Goal: Information Seeking & Learning: Learn about a topic

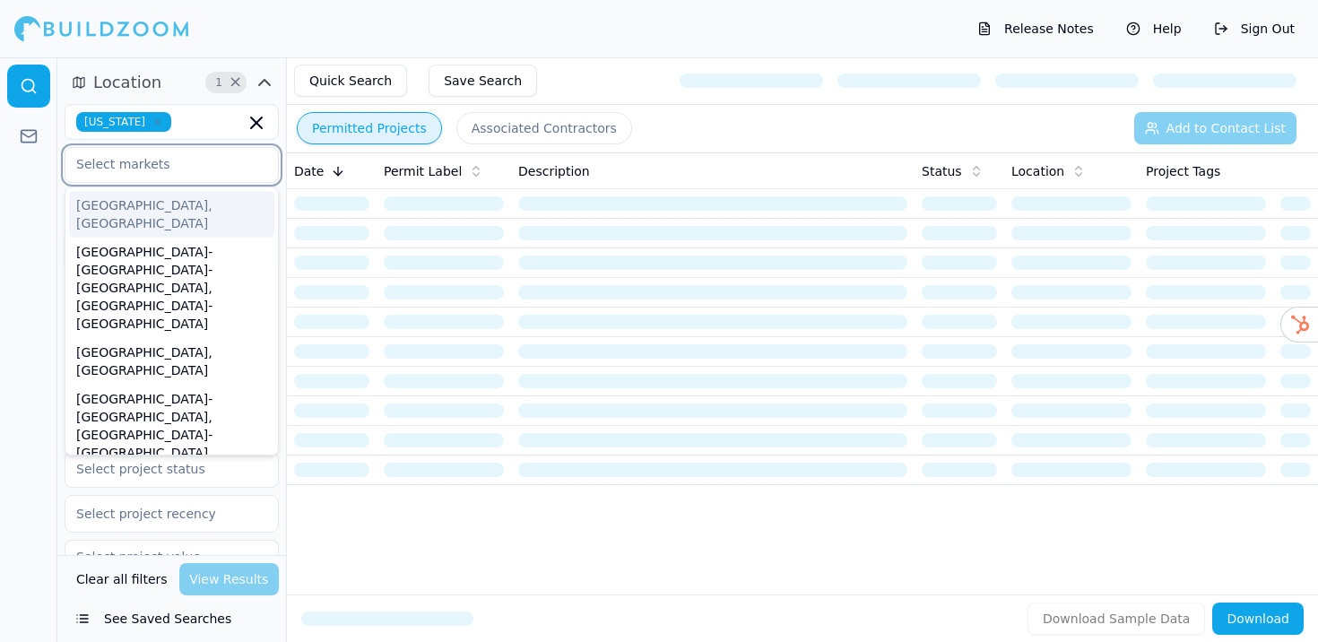
click at [182, 173] on input "text" at bounding box center [160, 164] width 190 height 32
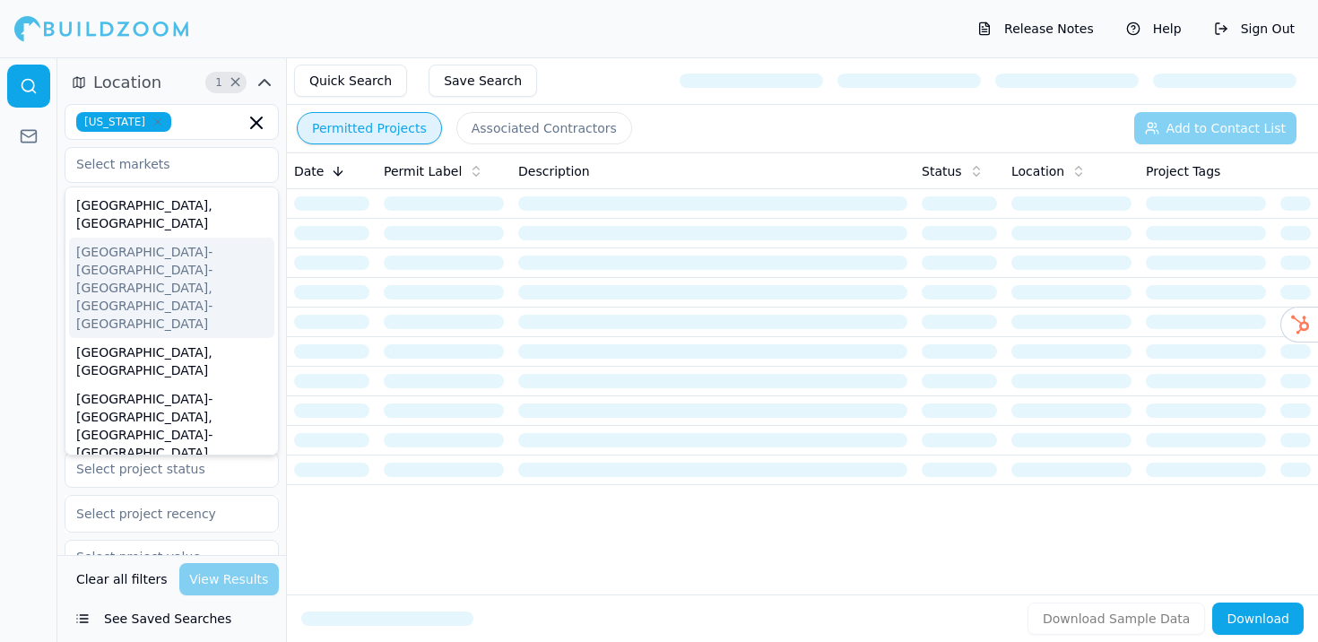
click at [354, 342] on td at bounding box center [332, 352] width 90 height 30
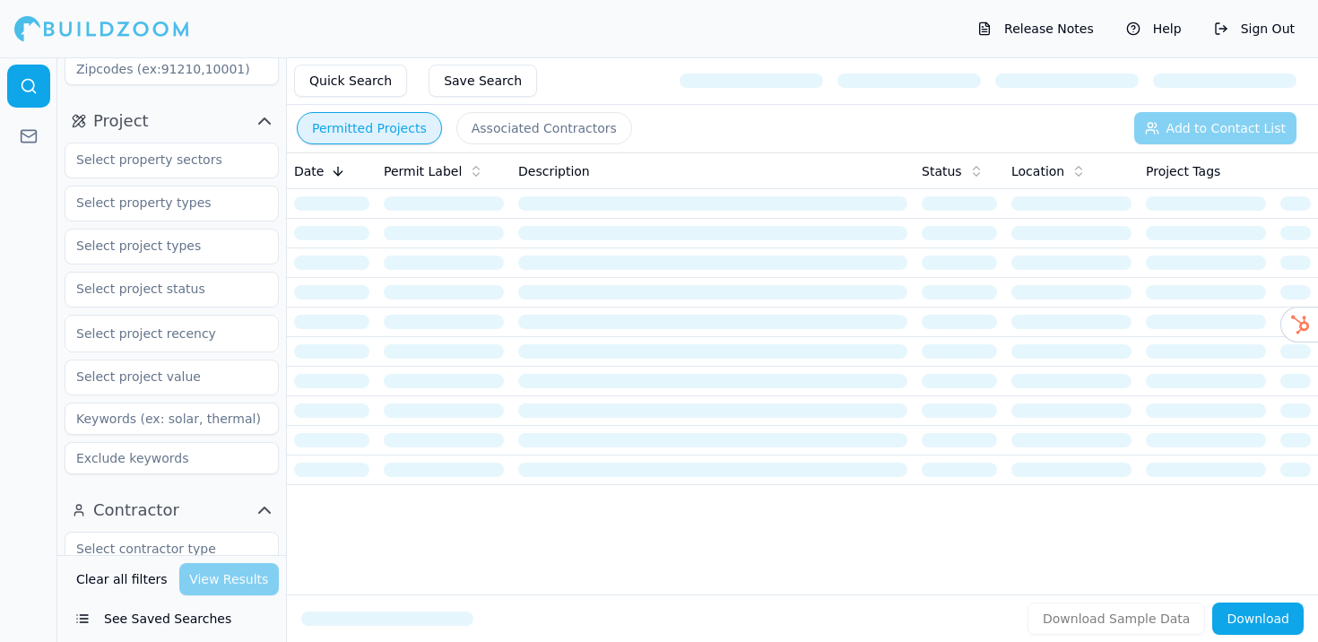
scroll to position [173, 0]
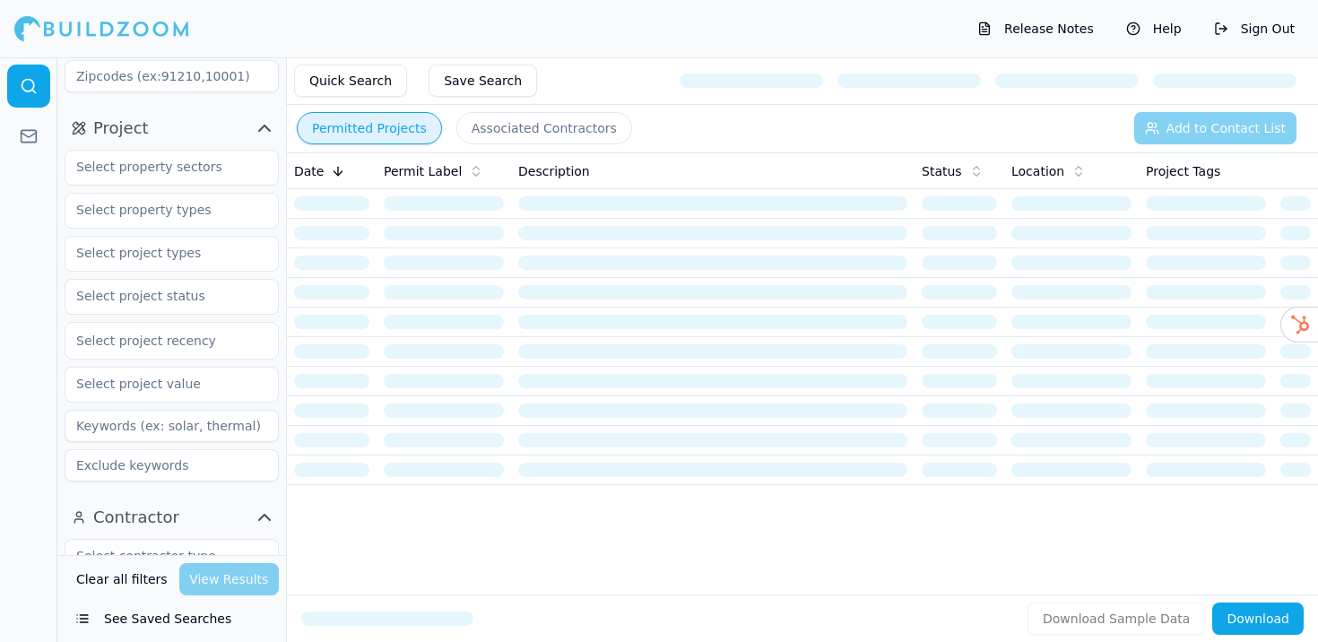
click at [111, 427] on input at bounding box center [172, 426] width 214 height 32
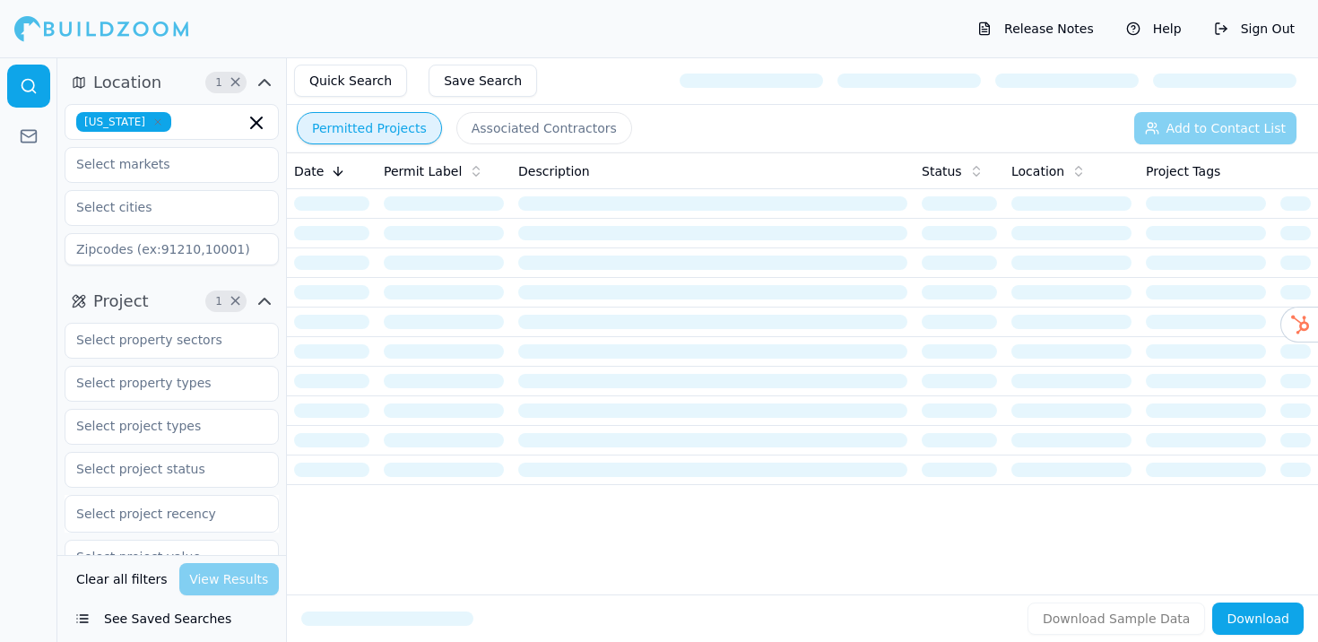
type input "solar"
click at [131, 351] on input "text" at bounding box center [160, 340] width 190 height 32
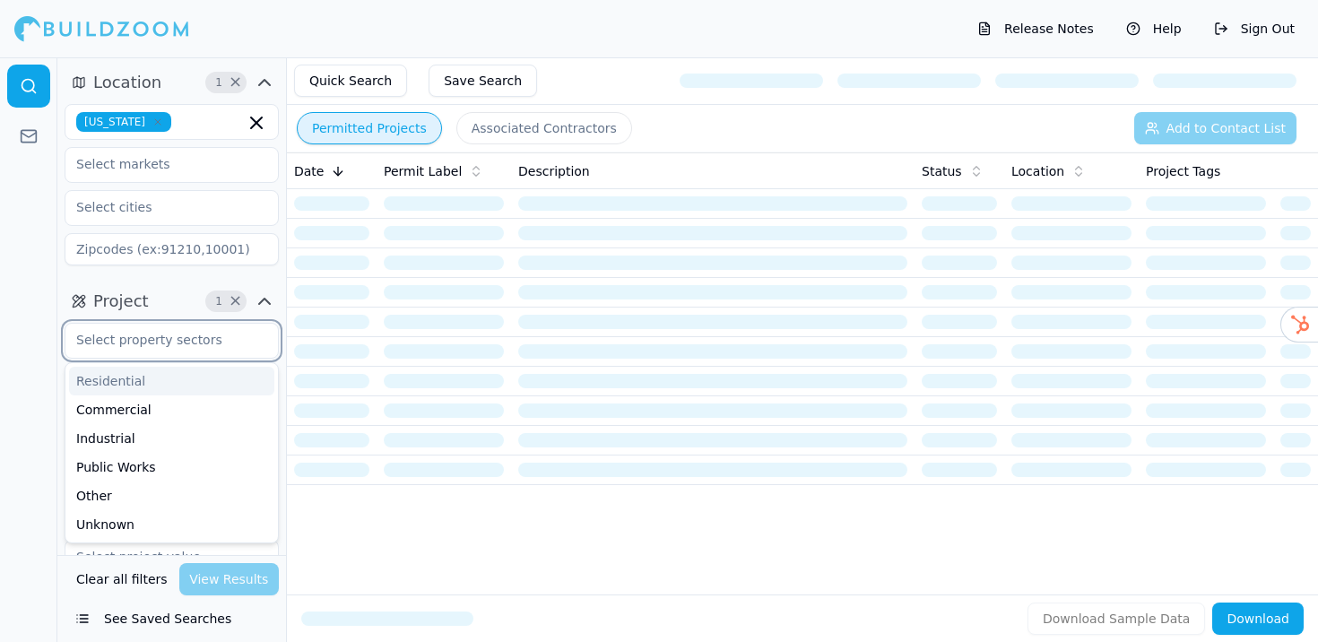
click at [120, 381] on div "Residential" at bounding box center [171, 381] width 205 height 29
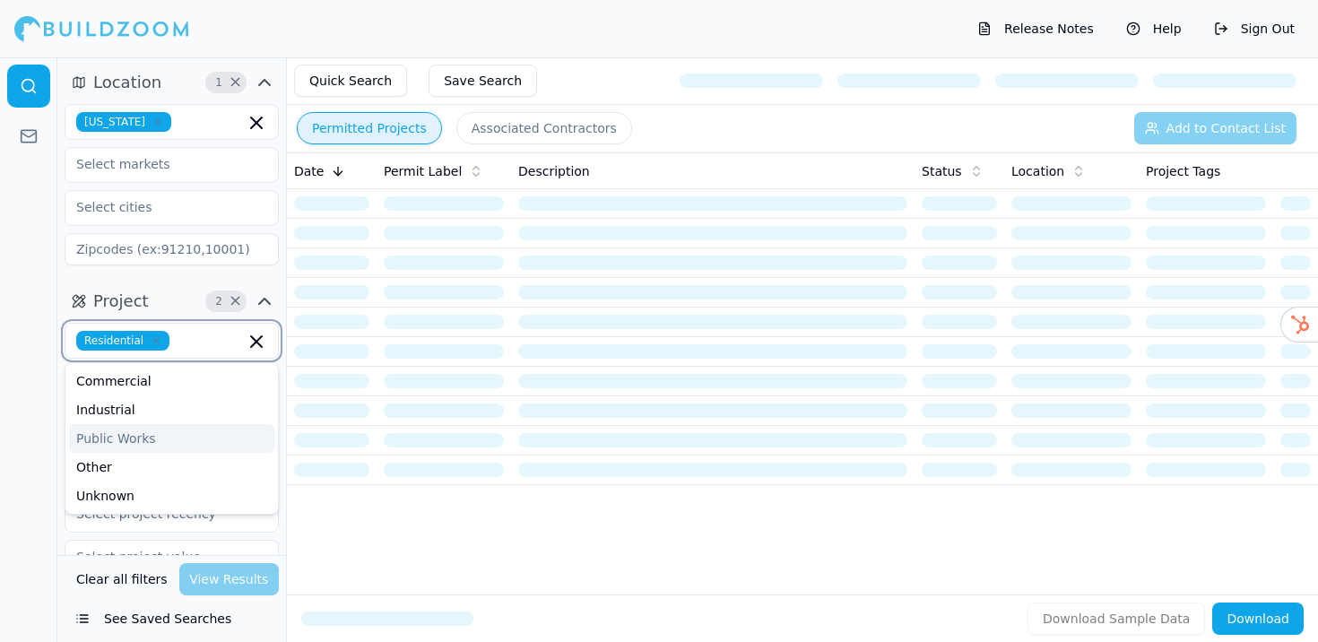
click at [256, 347] on icon "button" at bounding box center [257, 342] width 22 height 22
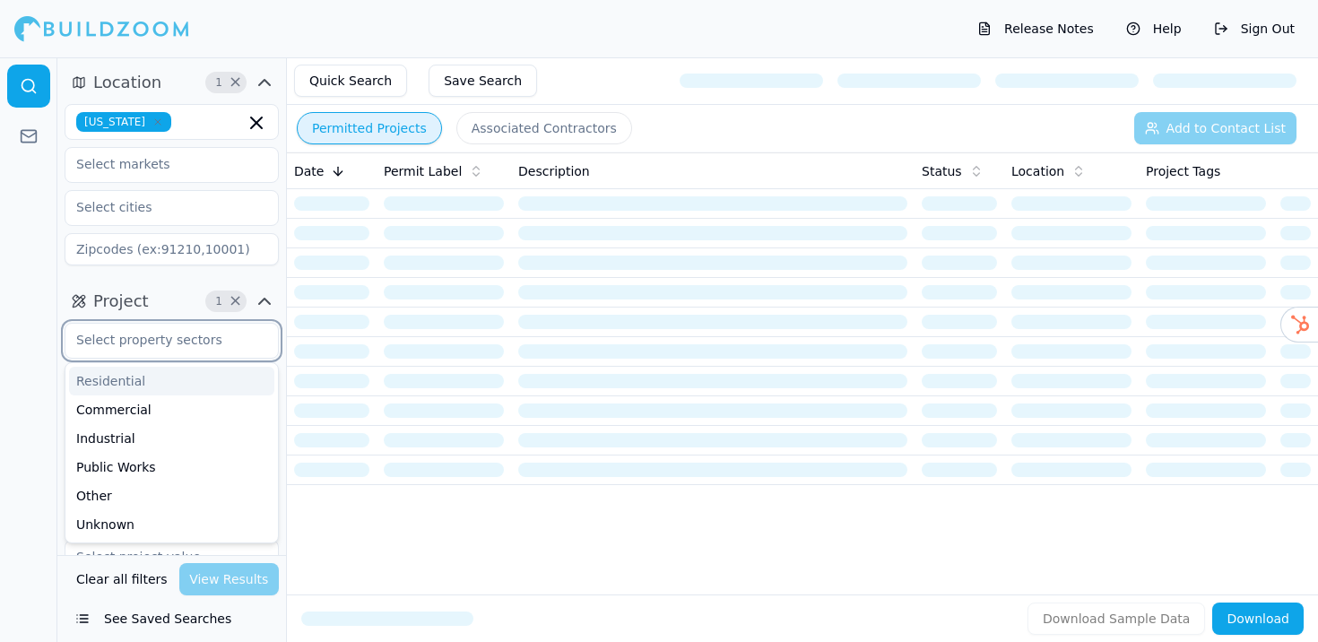
click at [151, 380] on div "Residential" at bounding box center [171, 381] width 205 height 29
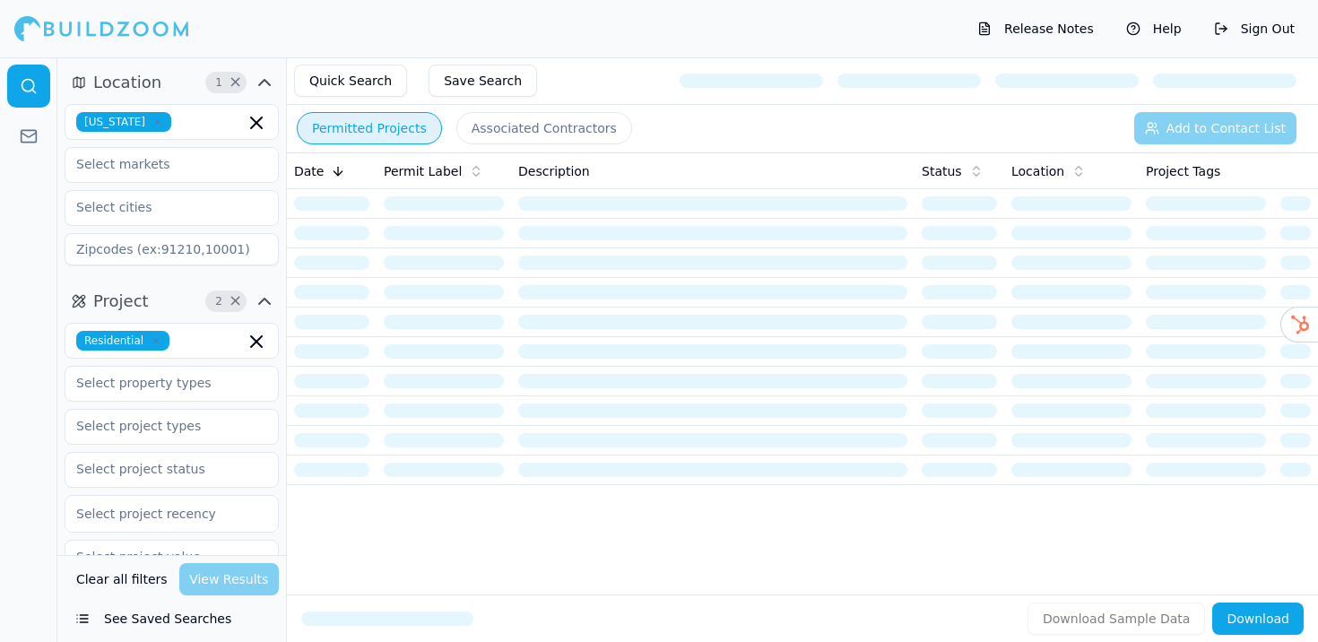
click at [374, 509] on div "Date Permit Label Description Status Location Project Tags" at bounding box center [802, 344] width 1031 height 385
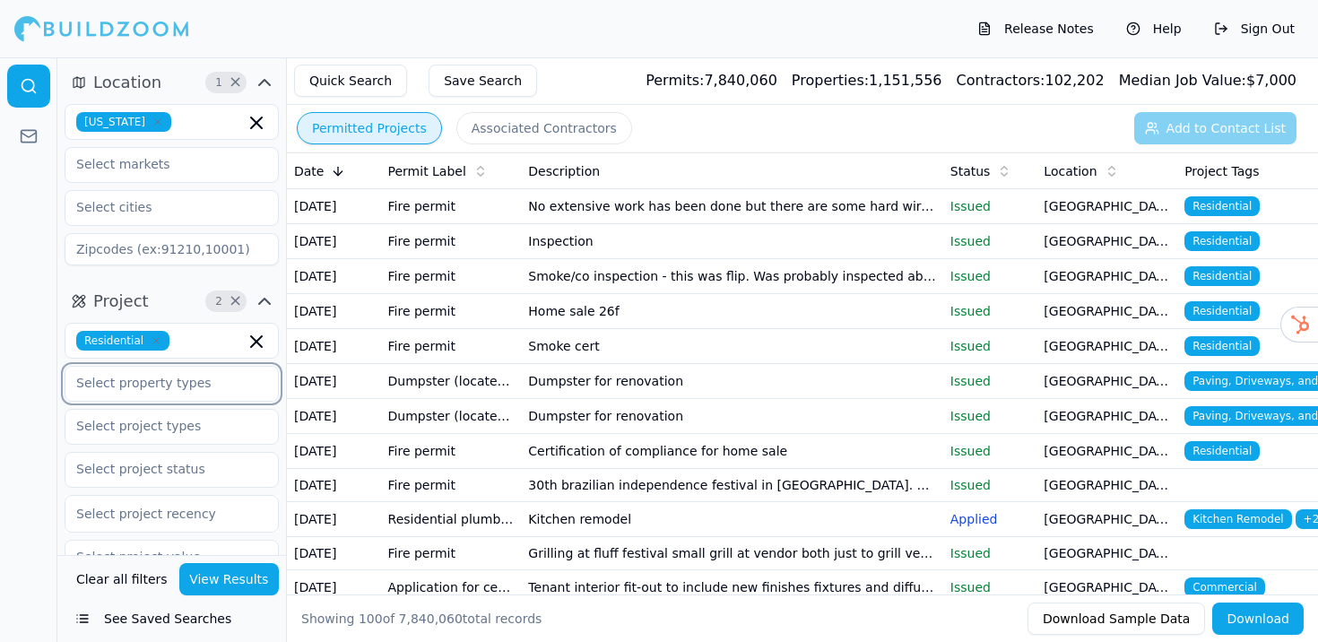
click at [144, 383] on input "text" at bounding box center [160, 383] width 190 height 32
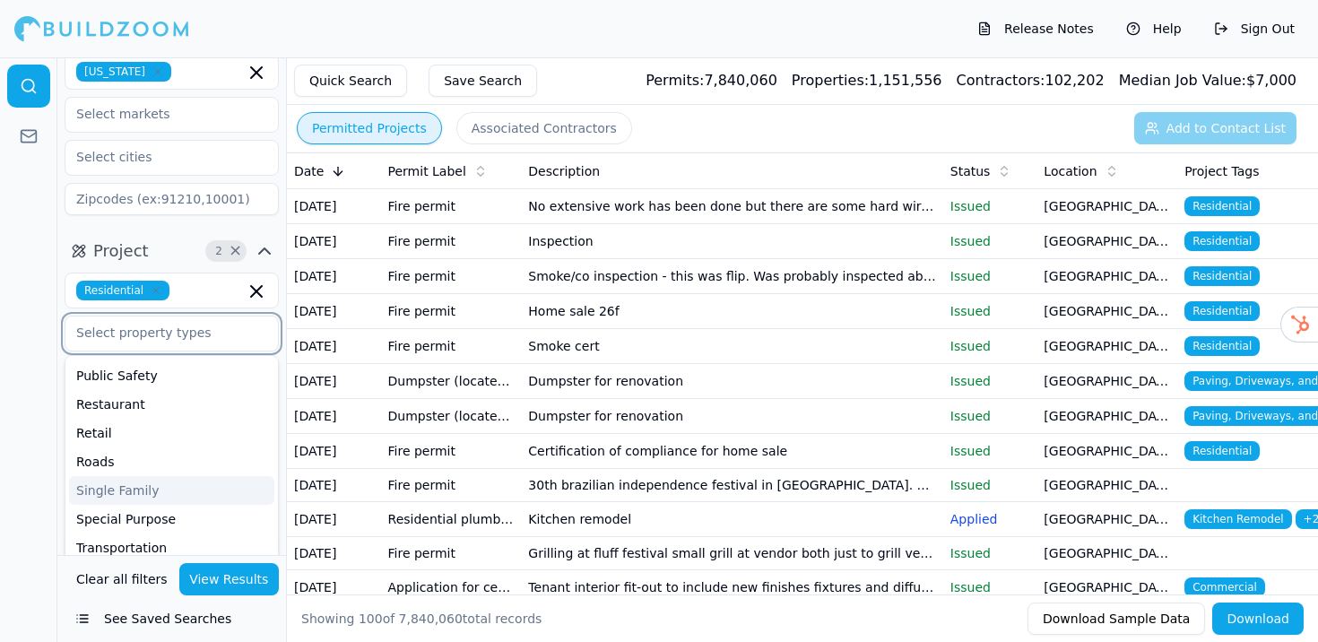
click at [125, 496] on div "Single Family" at bounding box center [171, 490] width 205 height 29
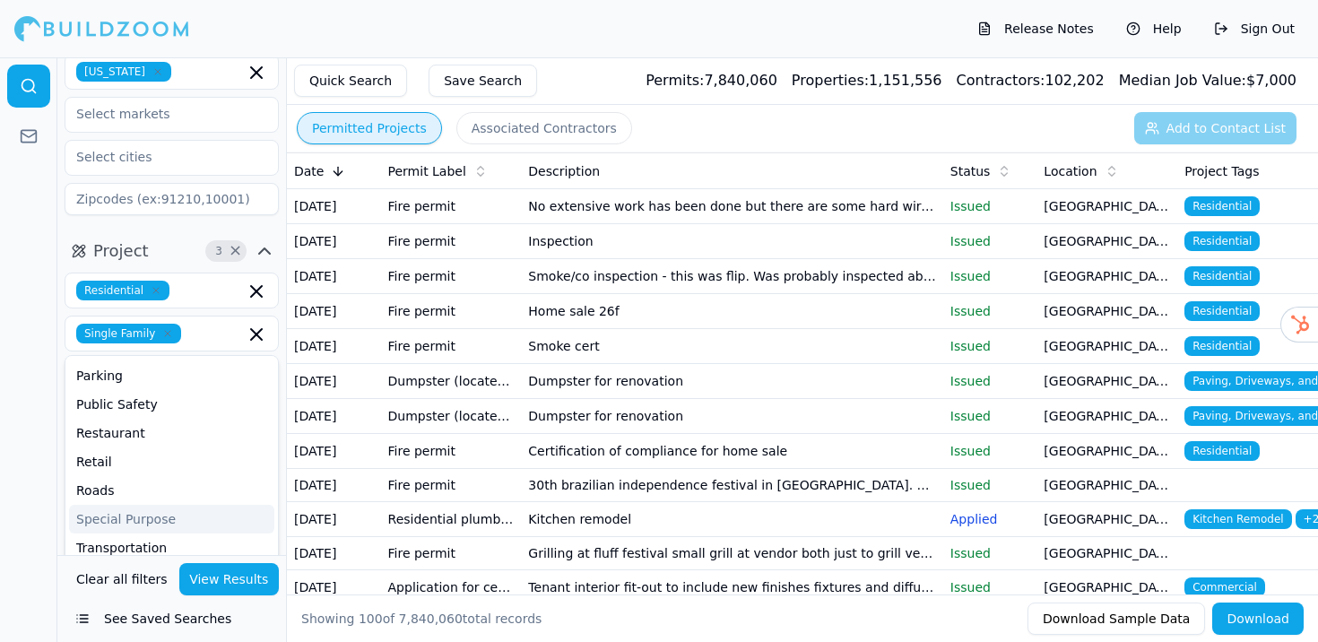
click at [228, 584] on button "View Results" at bounding box center [229, 579] width 100 height 32
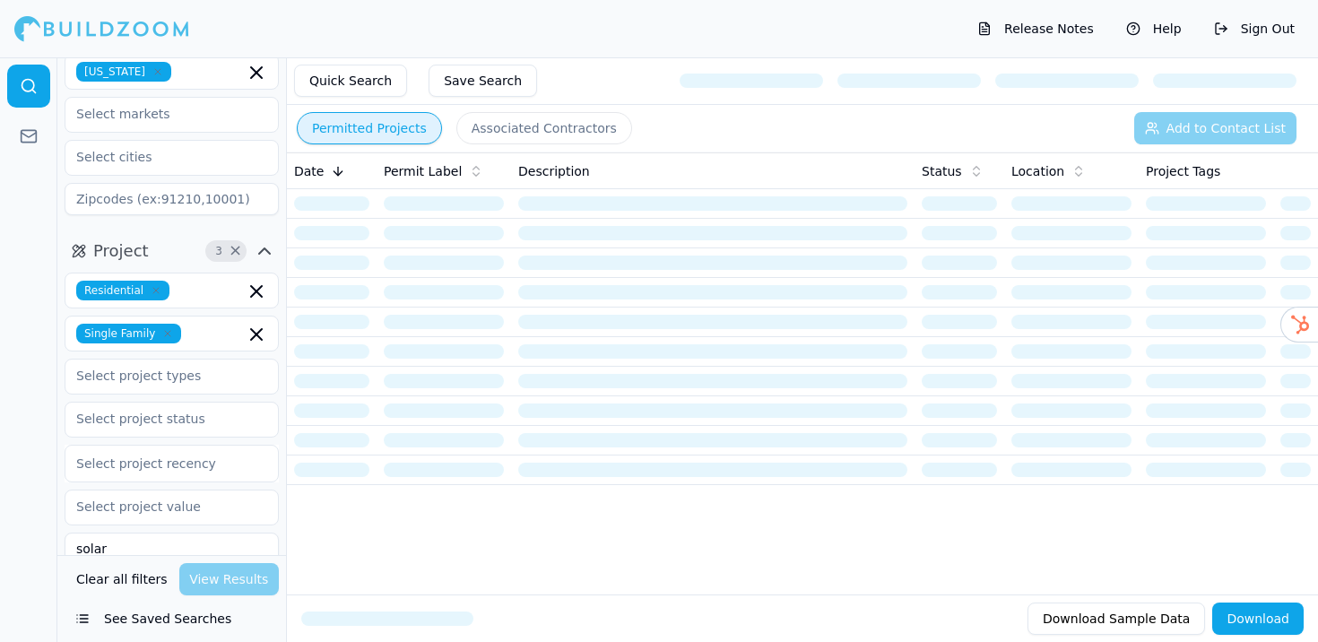
click at [578, 552] on div "Date Permit Label Description Status Location Project Tags" at bounding box center [802, 373] width 1031 height 442
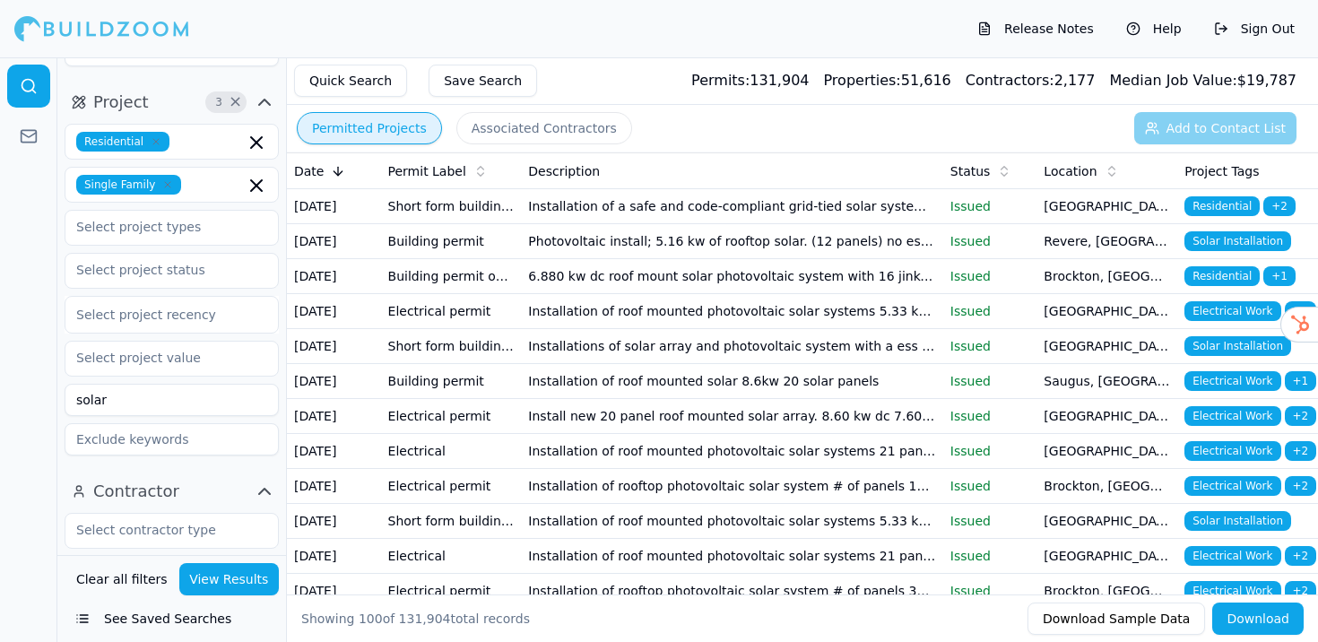
scroll to position [280, 0]
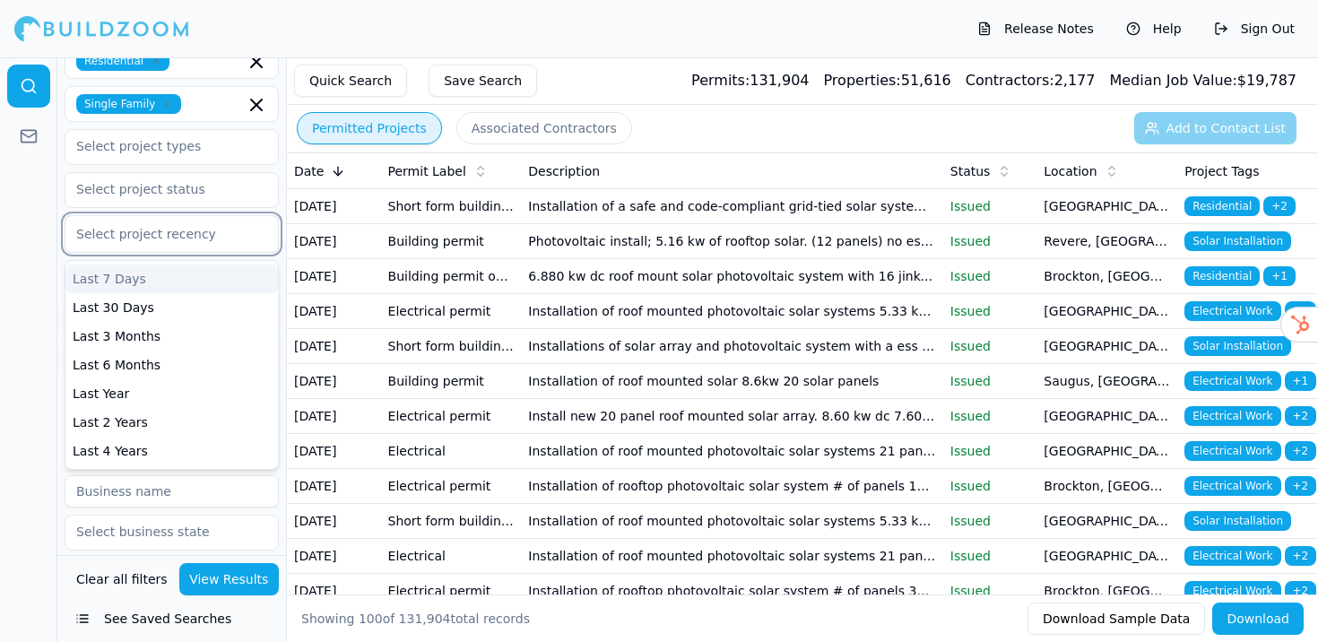
click at [169, 248] on div "Select project recency" at bounding box center [172, 234] width 214 height 38
click at [120, 341] on div "Last 3 Months" at bounding box center [171, 336] width 212 height 29
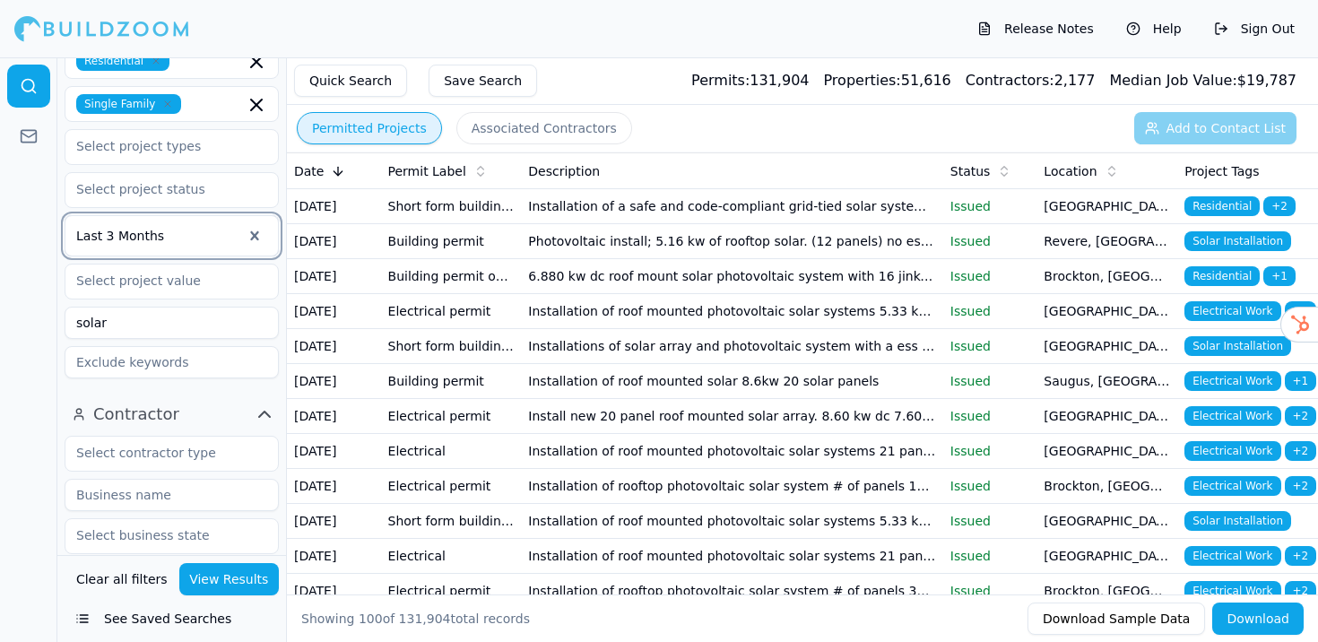
click at [235, 568] on button "View Results" at bounding box center [229, 579] width 100 height 32
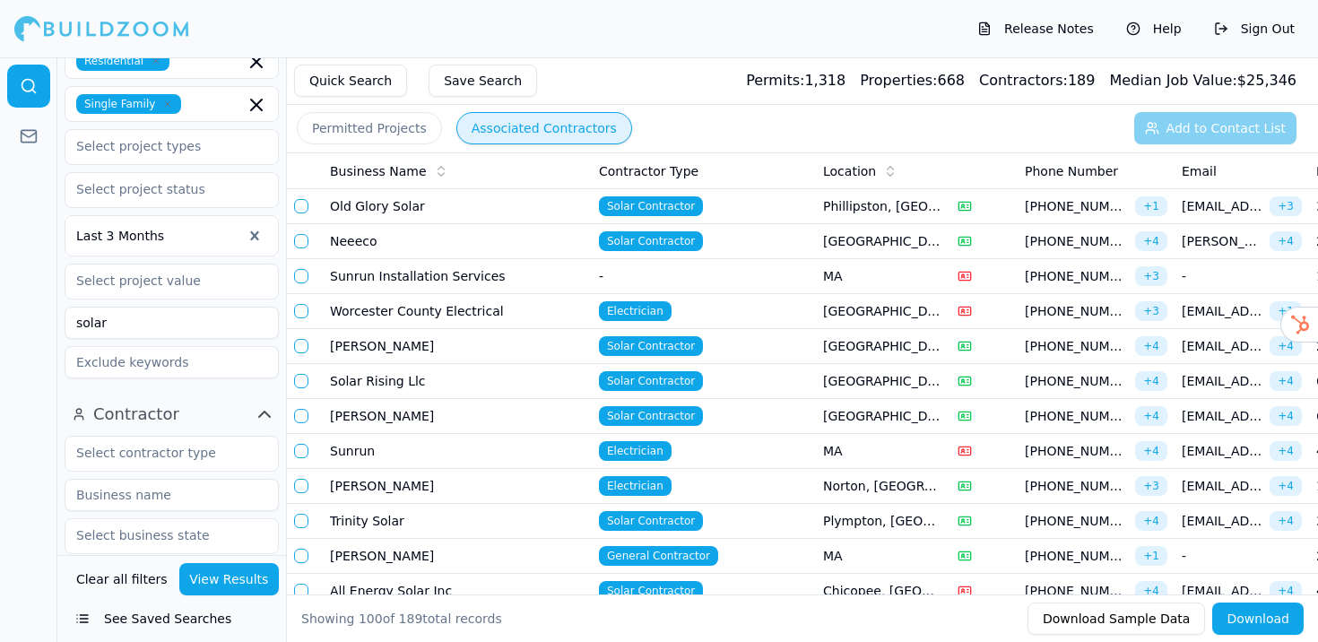
click at [541, 117] on button "Associated Contractors" at bounding box center [544, 128] width 176 height 32
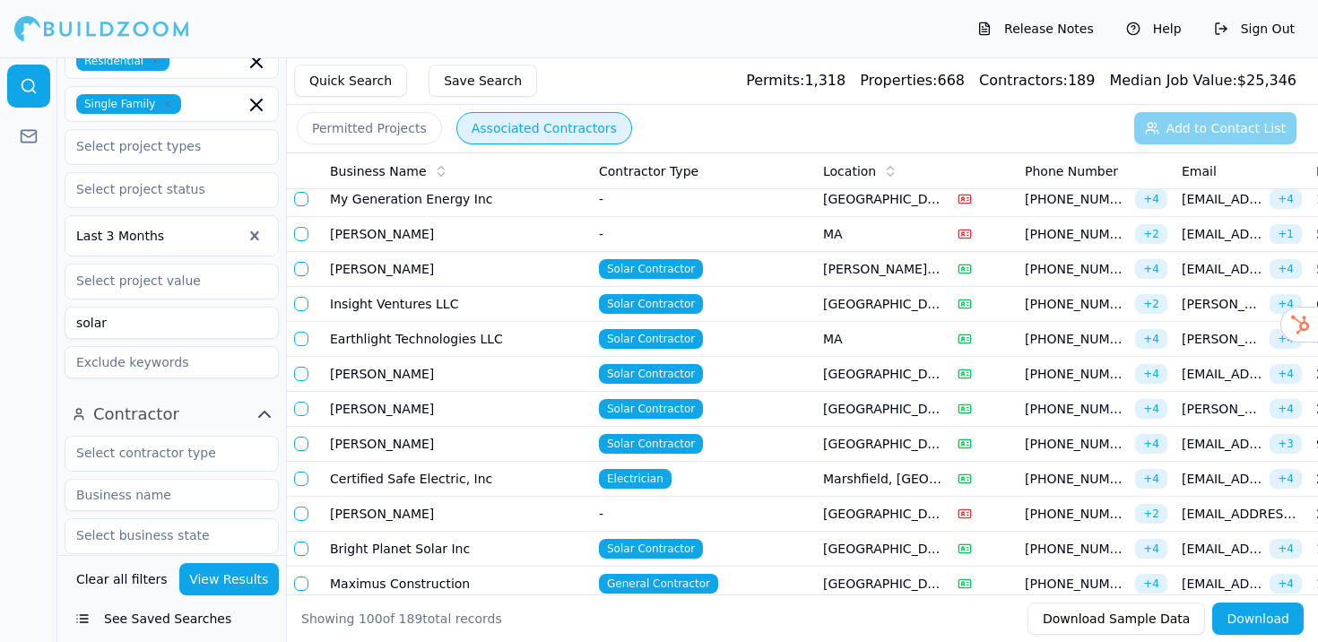
scroll to position [1380, 0]
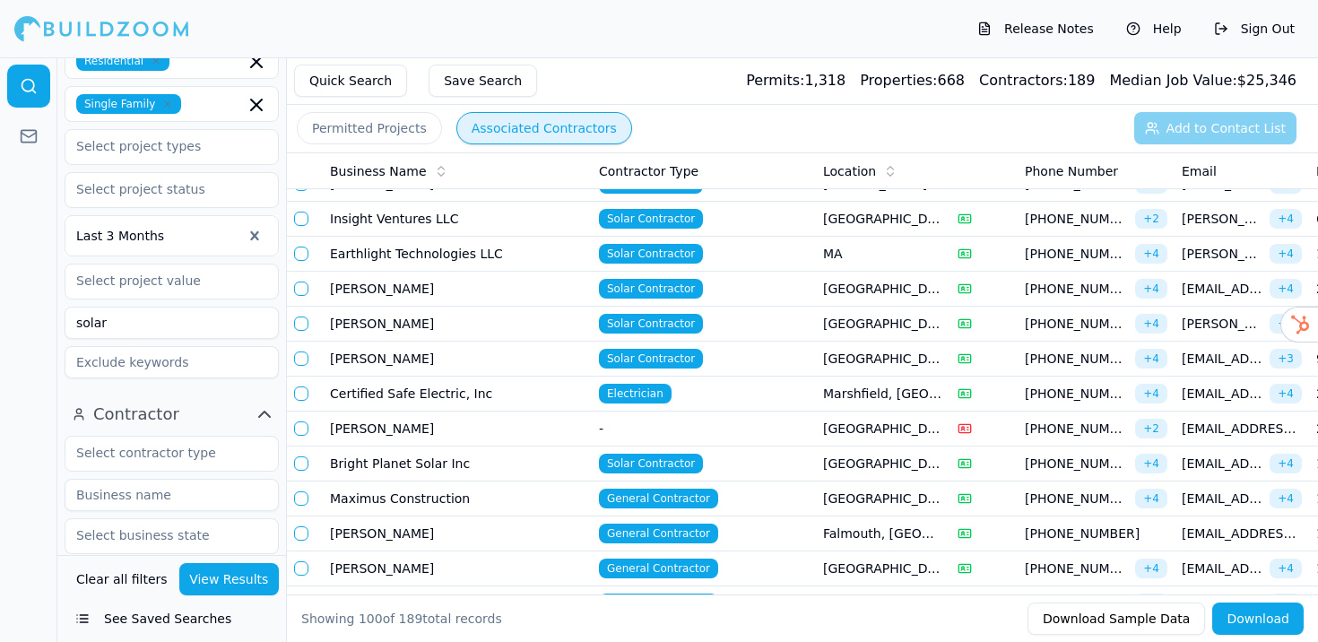
click at [364, 137] on button "Permitted Projects" at bounding box center [369, 128] width 145 height 32
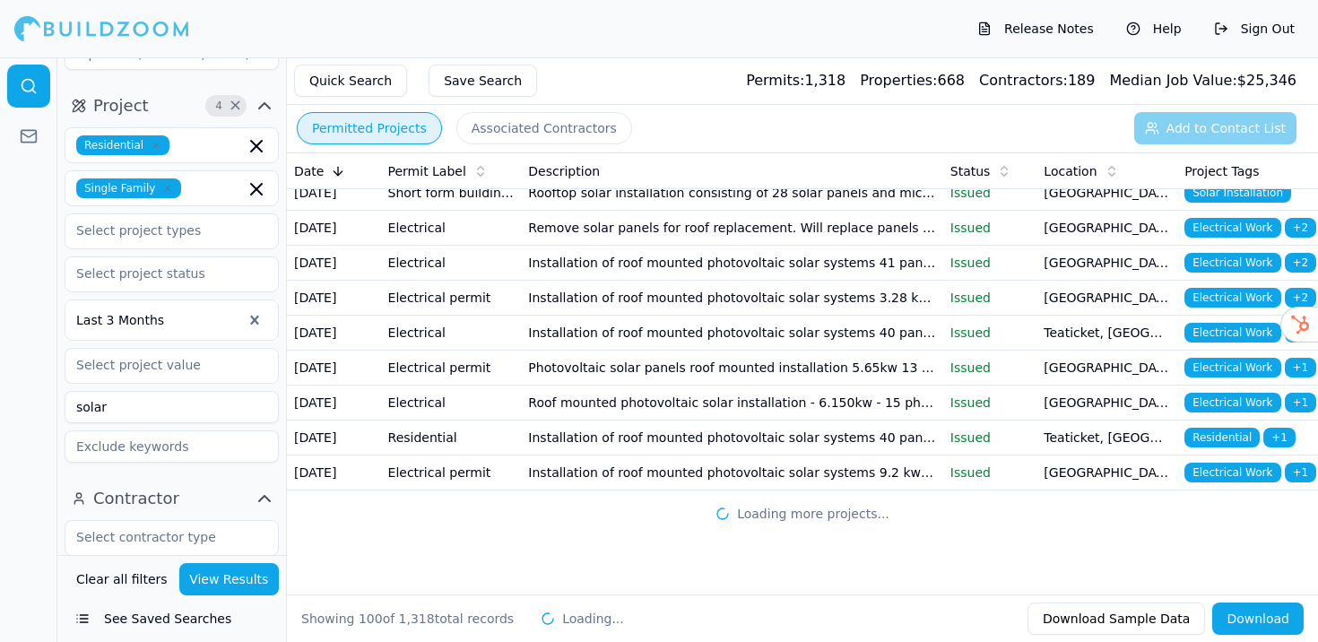
scroll to position [4628, 0]
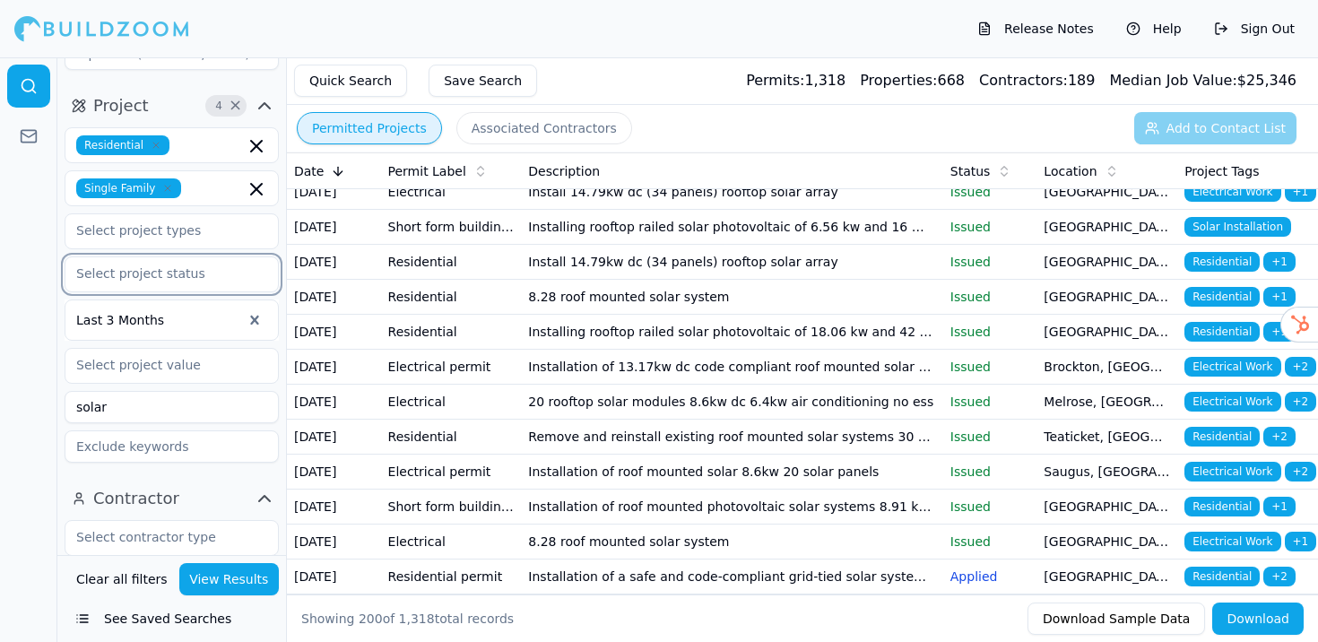
click at [166, 273] on input "text" at bounding box center [160, 273] width 190 height 32
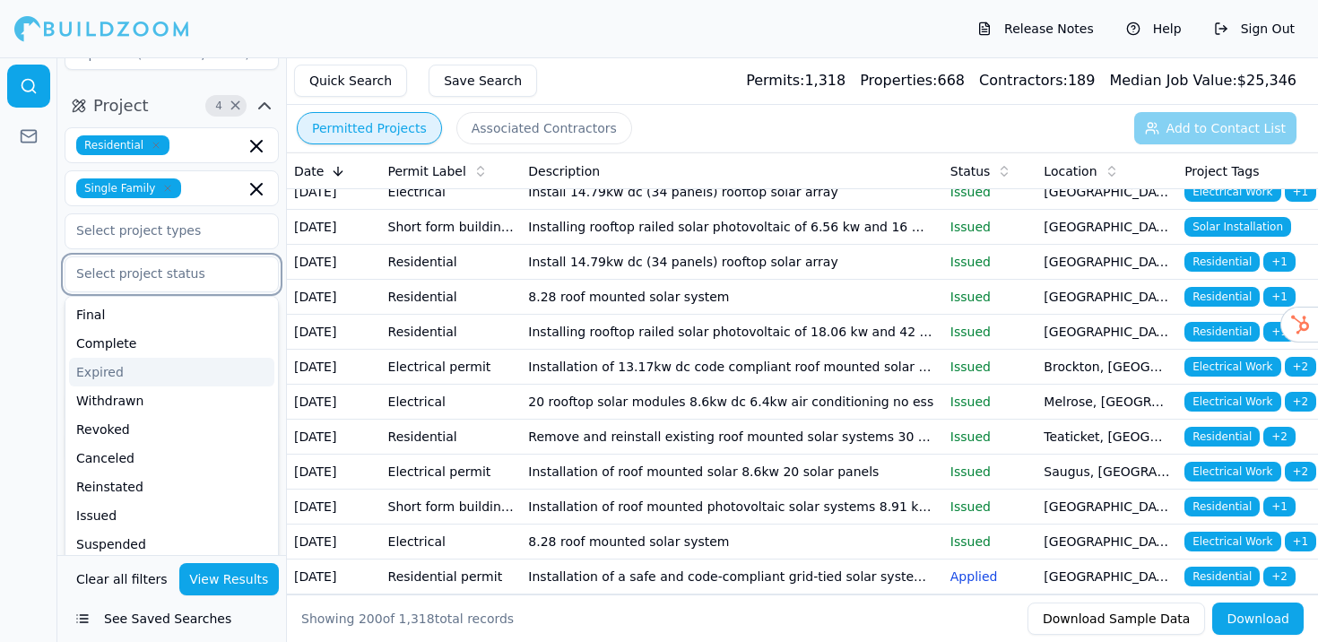
click at [118, 376] on div "Expired" at bounding box center [171, 372] width 205 height 29
click at [125, 383] on div "Withdrawn" at bounding box center [171, 372] width 205 height 29
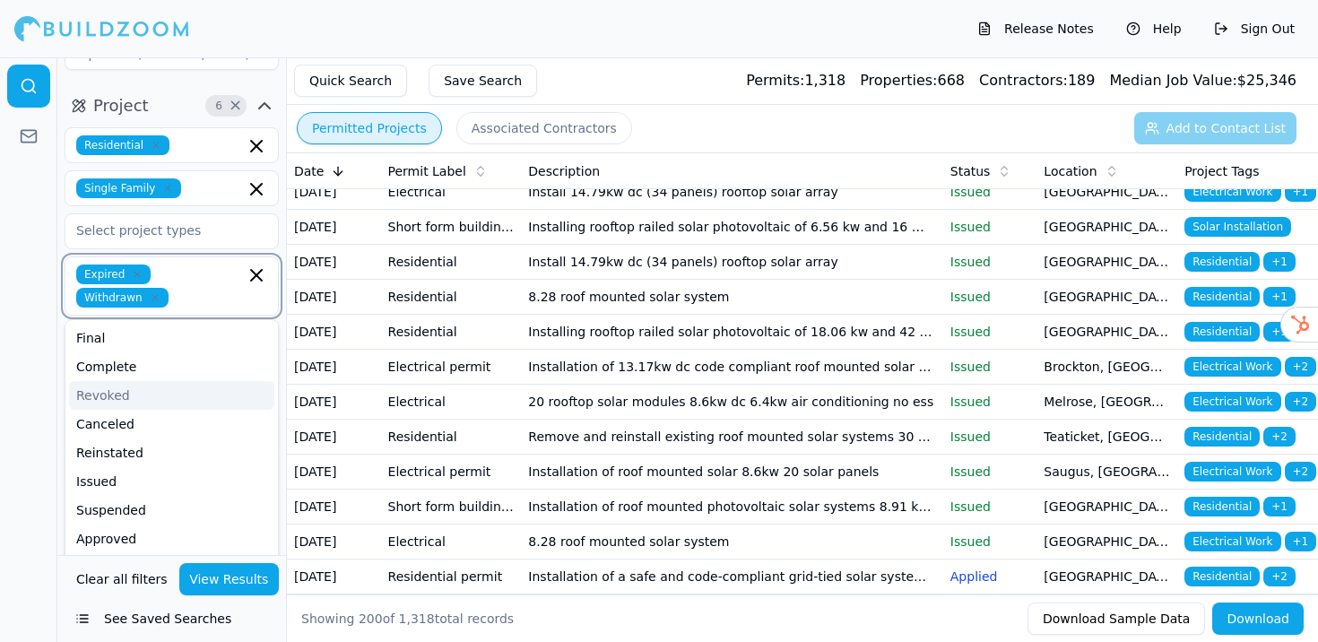
click at [128, 392] on div "Revoked" at bounding box center [171, 395] width 205 height 29
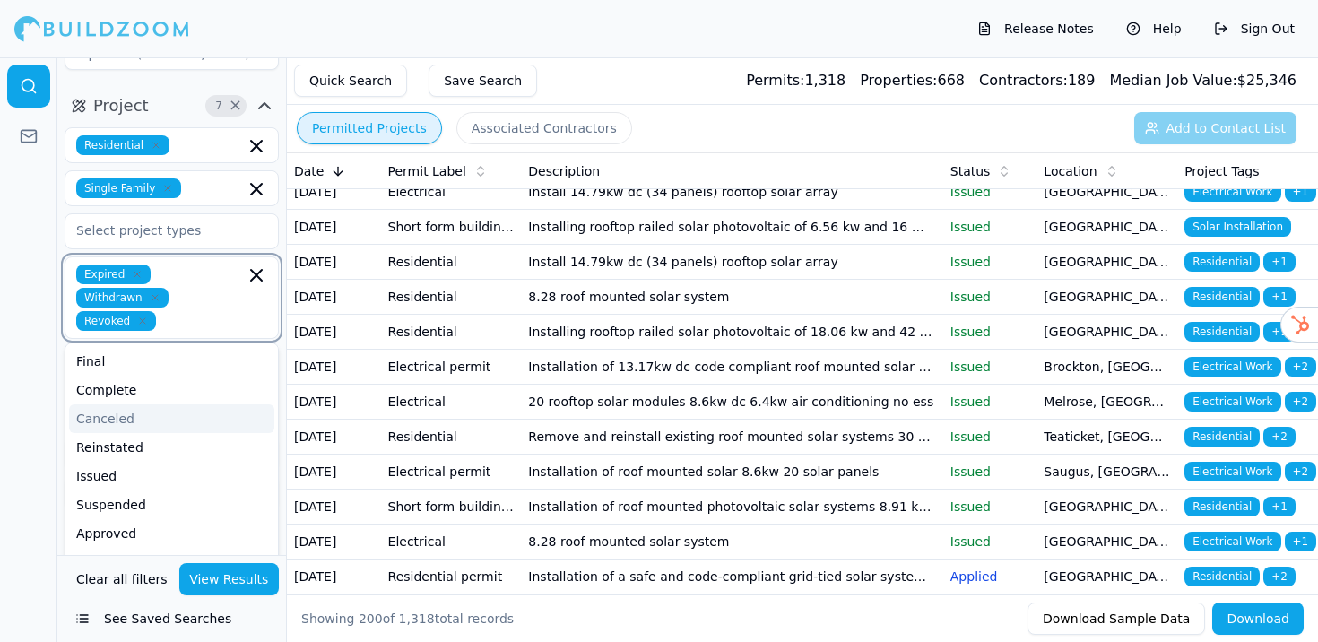
click at [126, 404] on div "Canceled" at bounding box center [171, 418] width 205 height 29
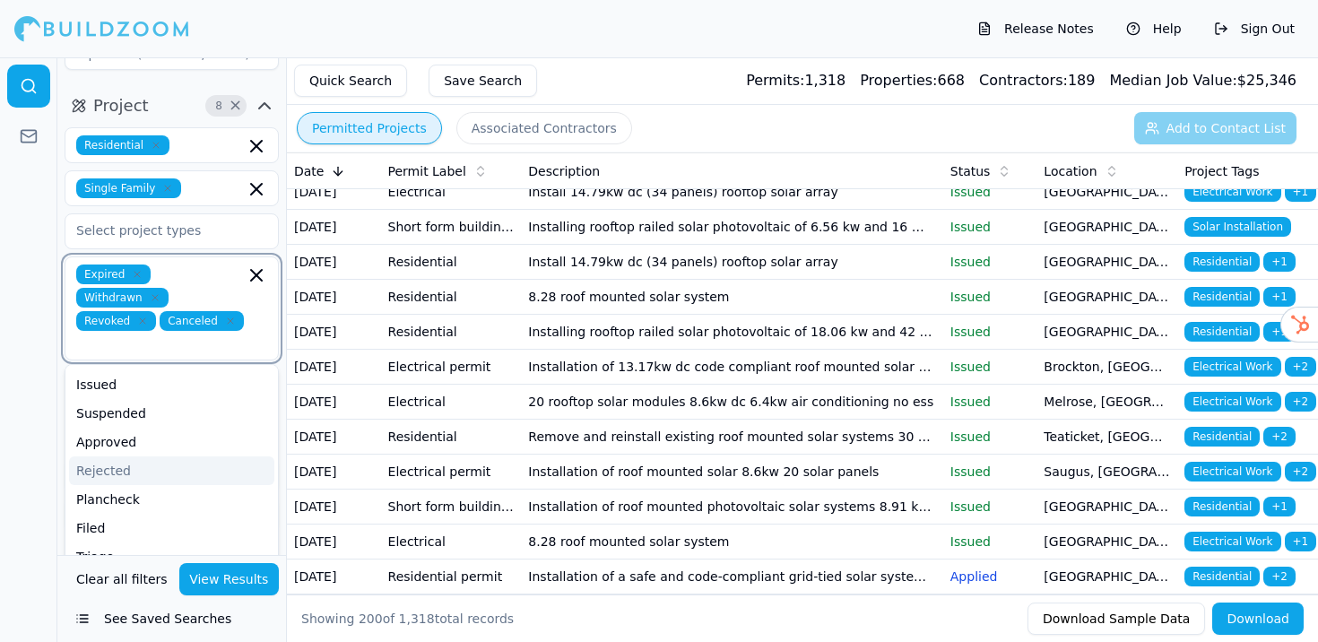
click at [125, 456] on div "Rejected" at bounding box center [171, 470] width 205 height 29
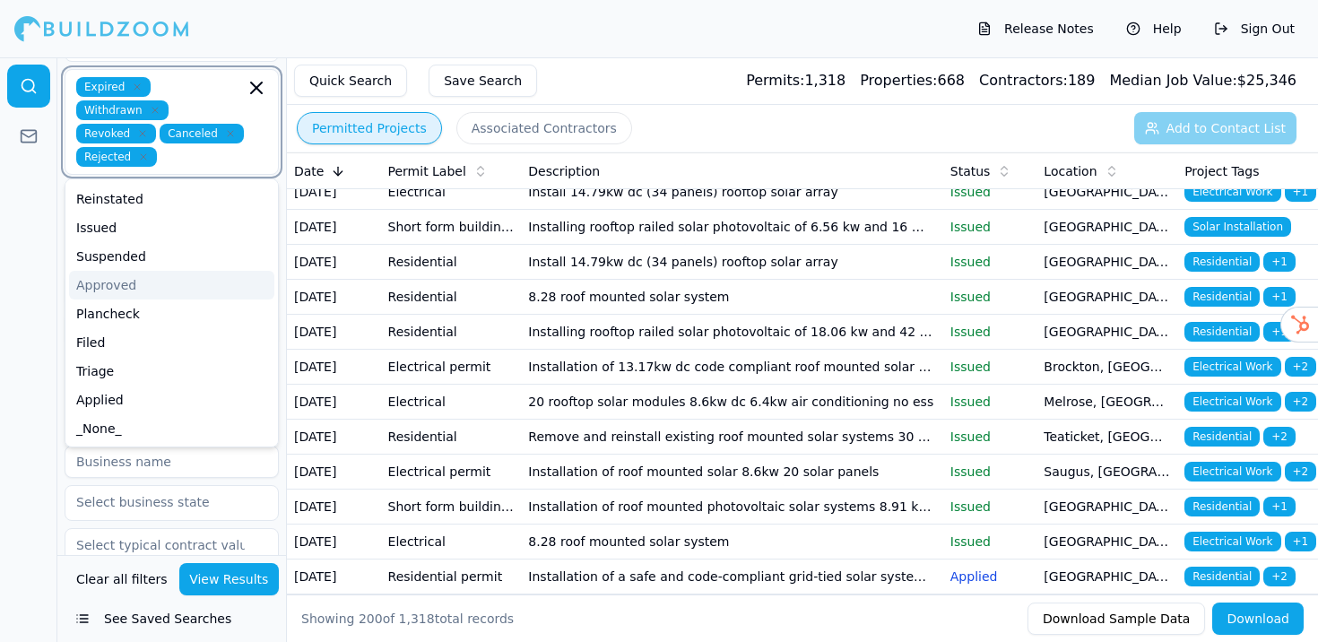
scroll to position [392, 0]
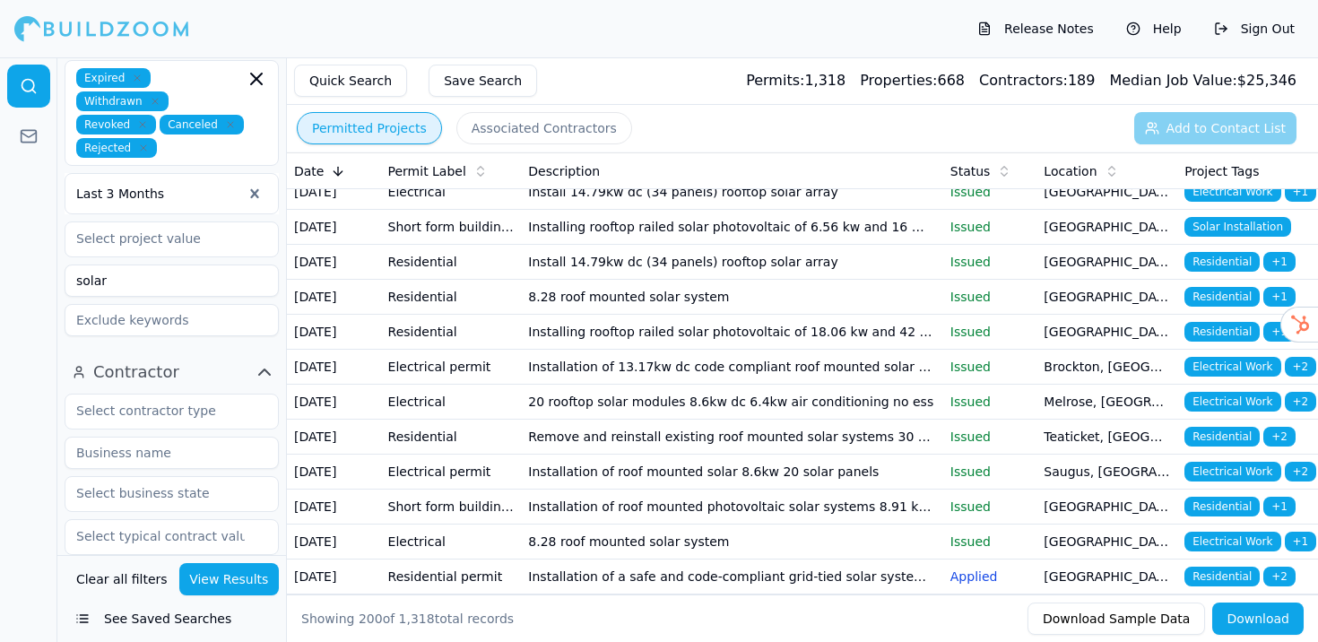
click at [236, 581] on button "View Results" at bounding box center [229, 579] width 100 height 32
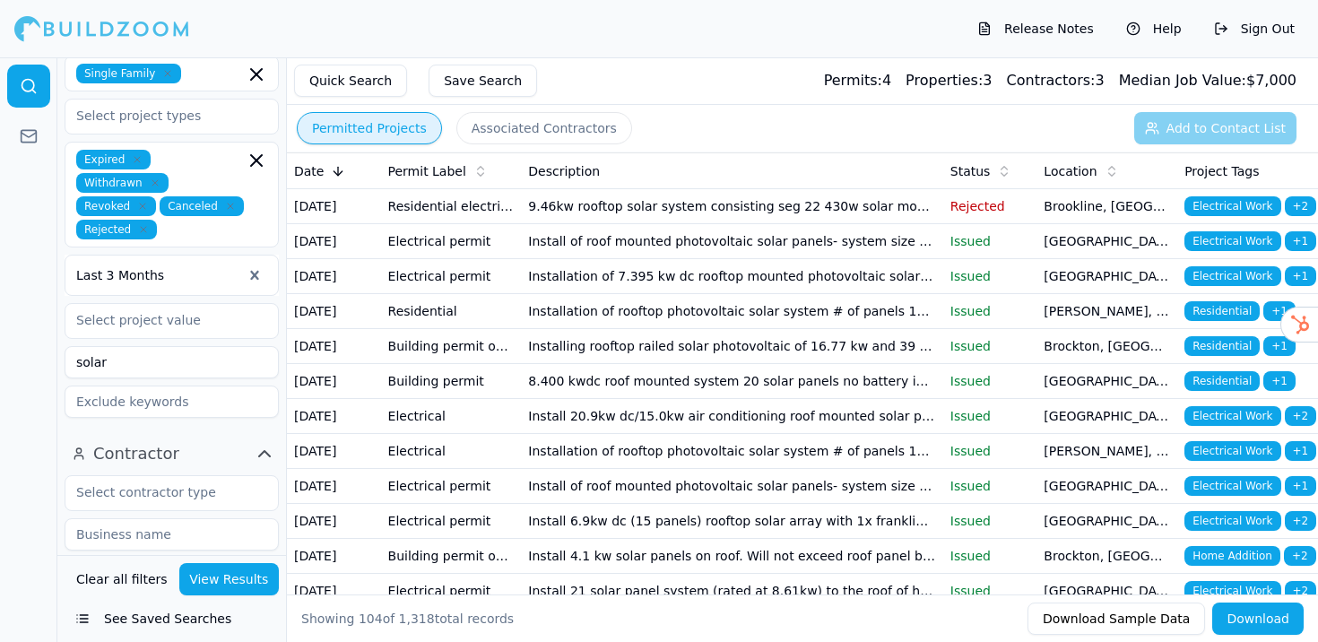
scroll to position [290, 0]
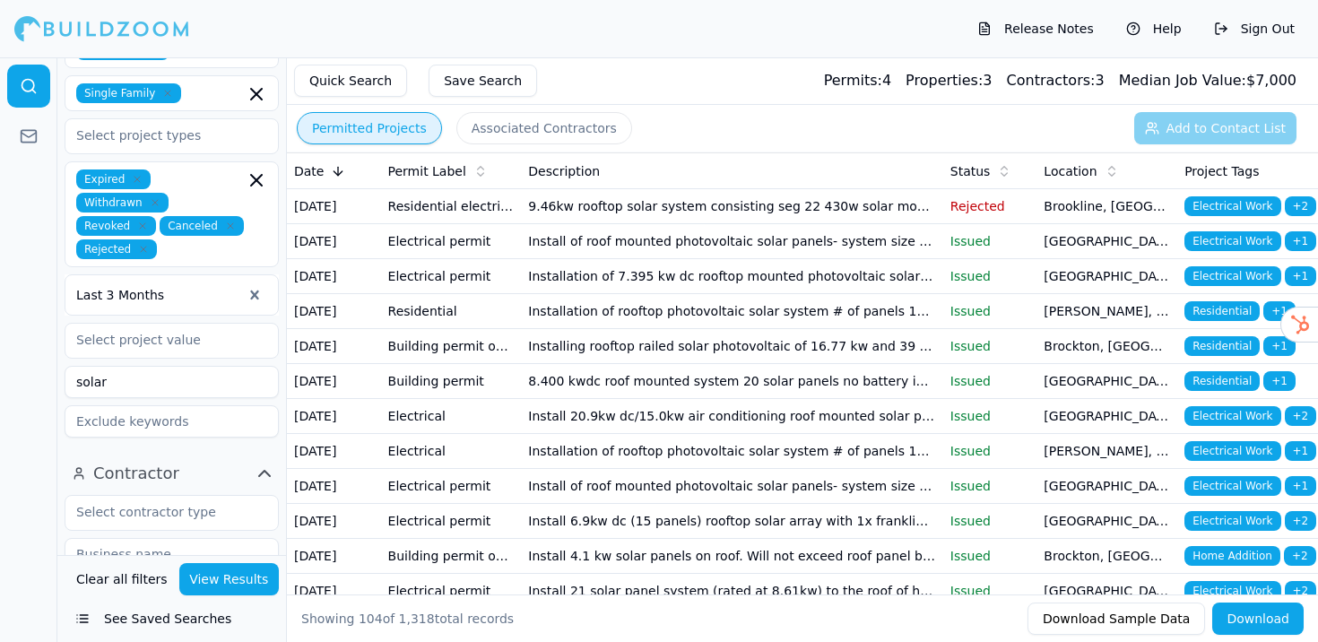
click at [985, 171] on span "Status" at bounding box center [970, 171] width 40 height 18
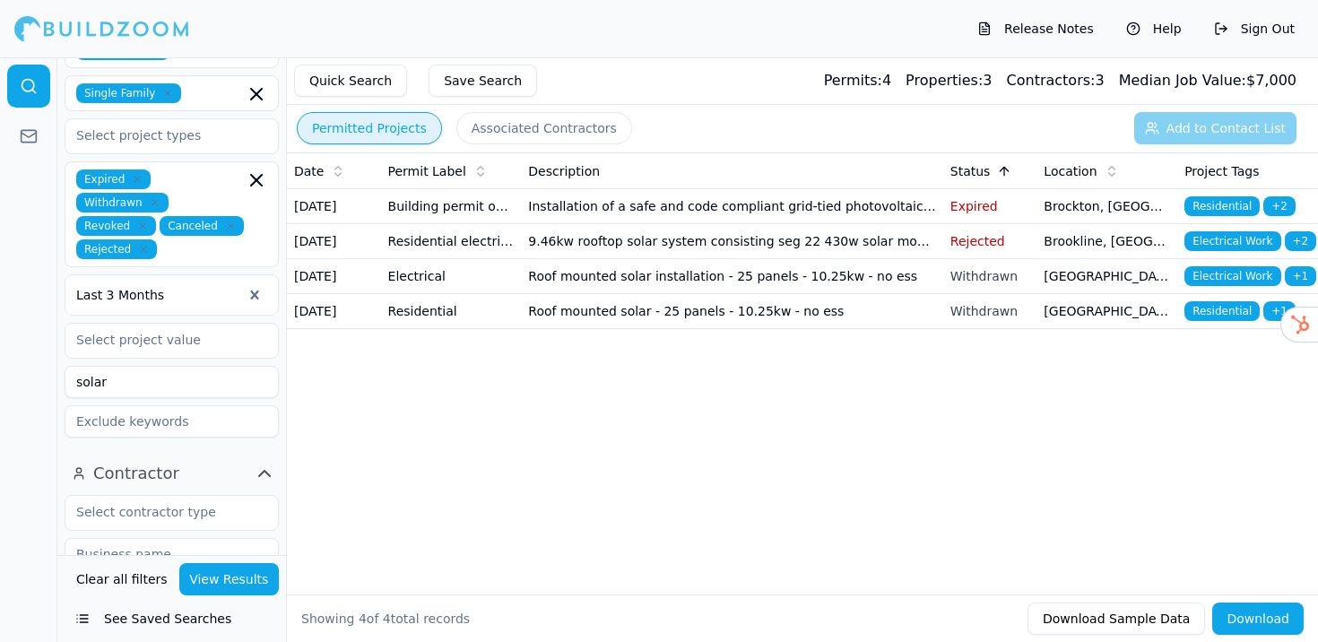
click at [503, 224] on td "Building permit one or two family dwelling" at bounding box center [451, 206] width 141 height 35
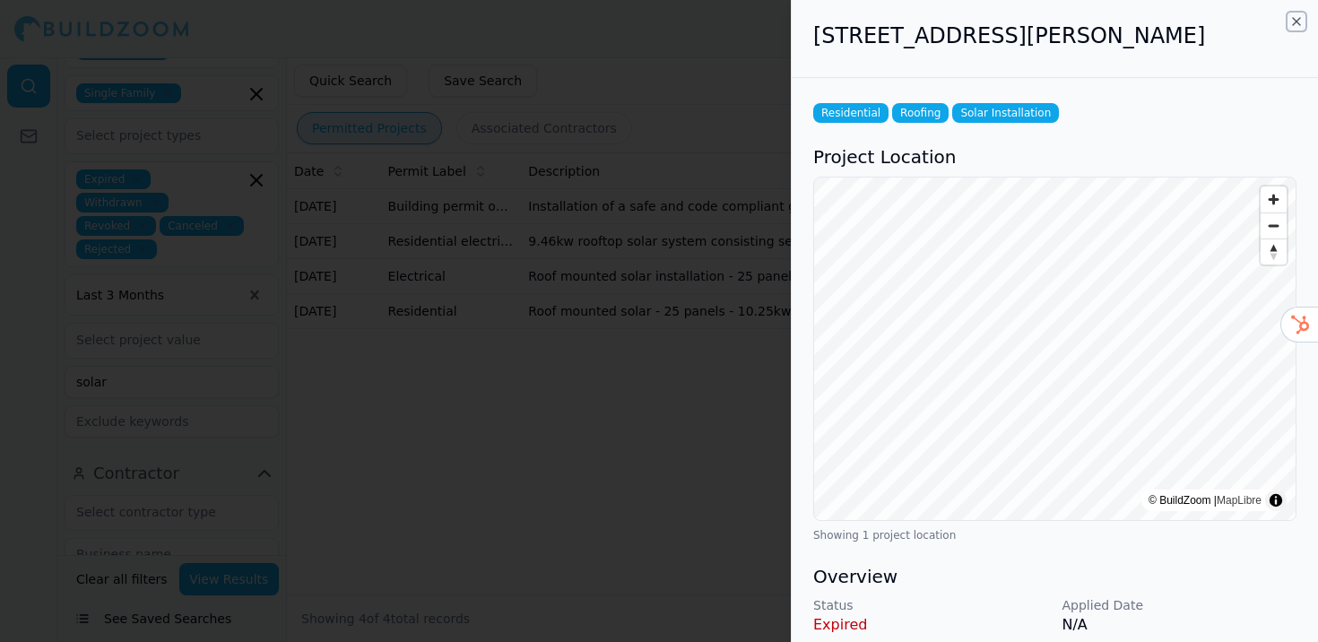
click at [1297, 21] on icon "button" at bounding box center [1295, 21] width 7 height 7
